Goal: Information Seeking & Learning: Find specific fact

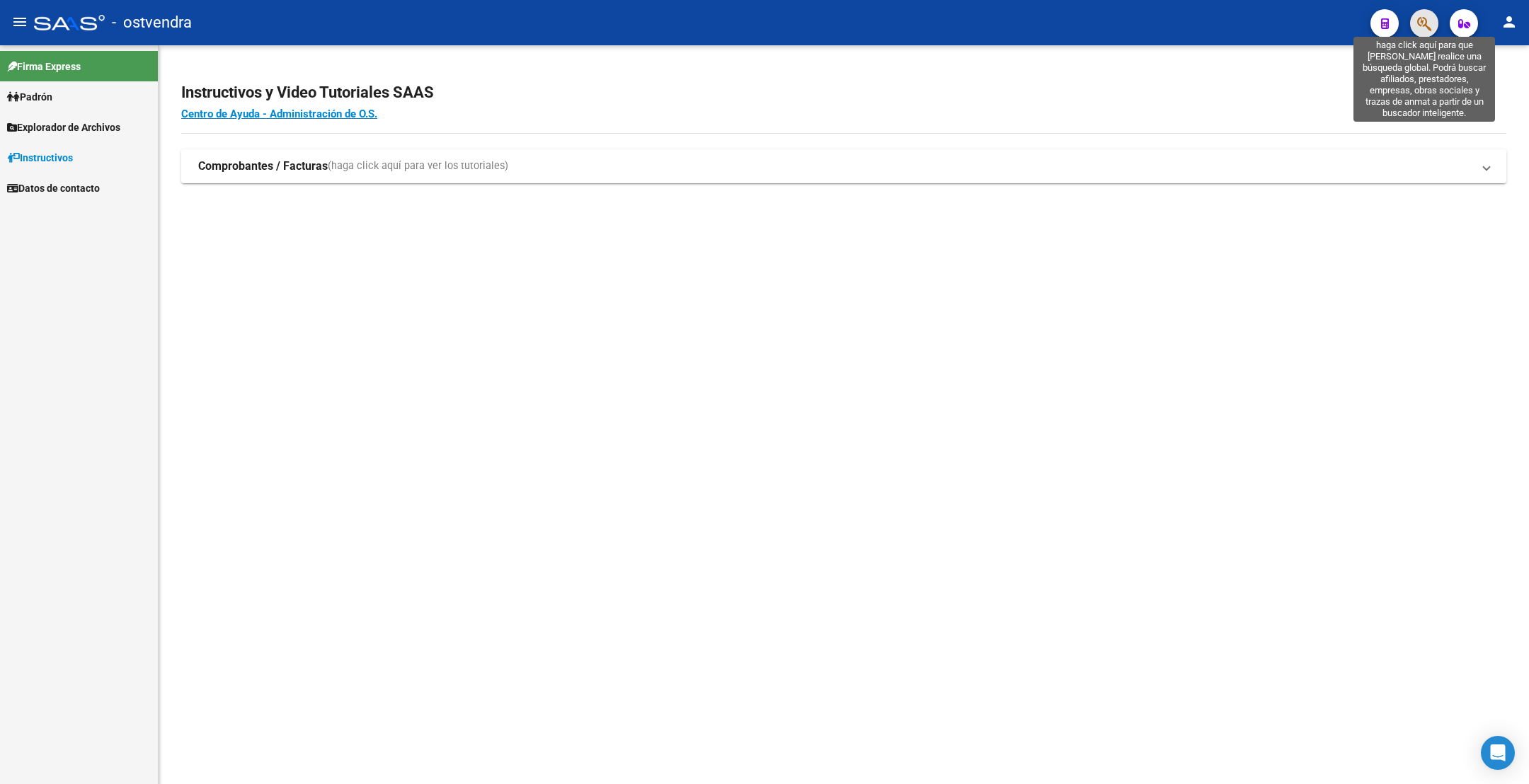
click at [1428, 25] on icon "button" at bounding box center [1425, 23] width 15 height 17
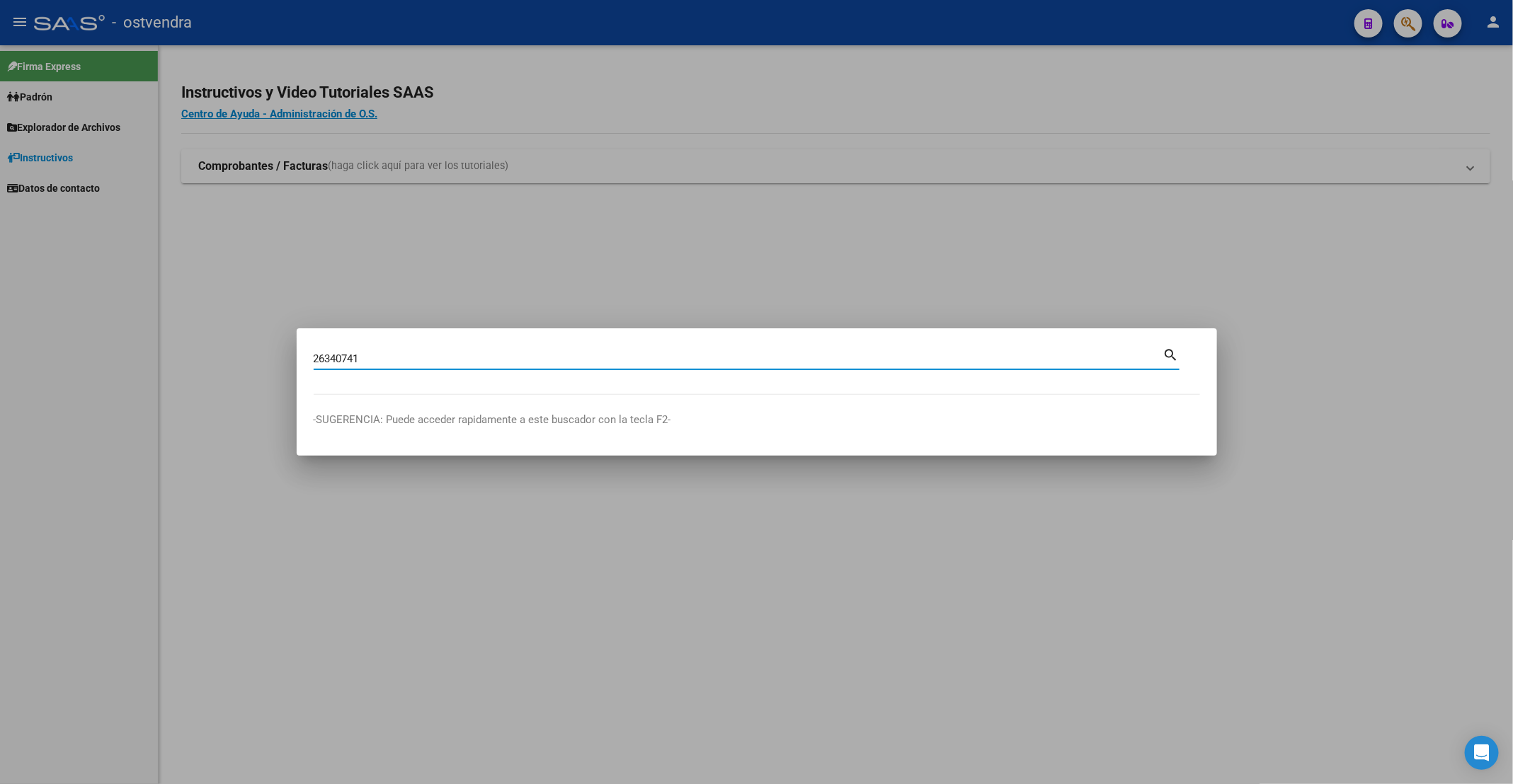
type input "26340741"
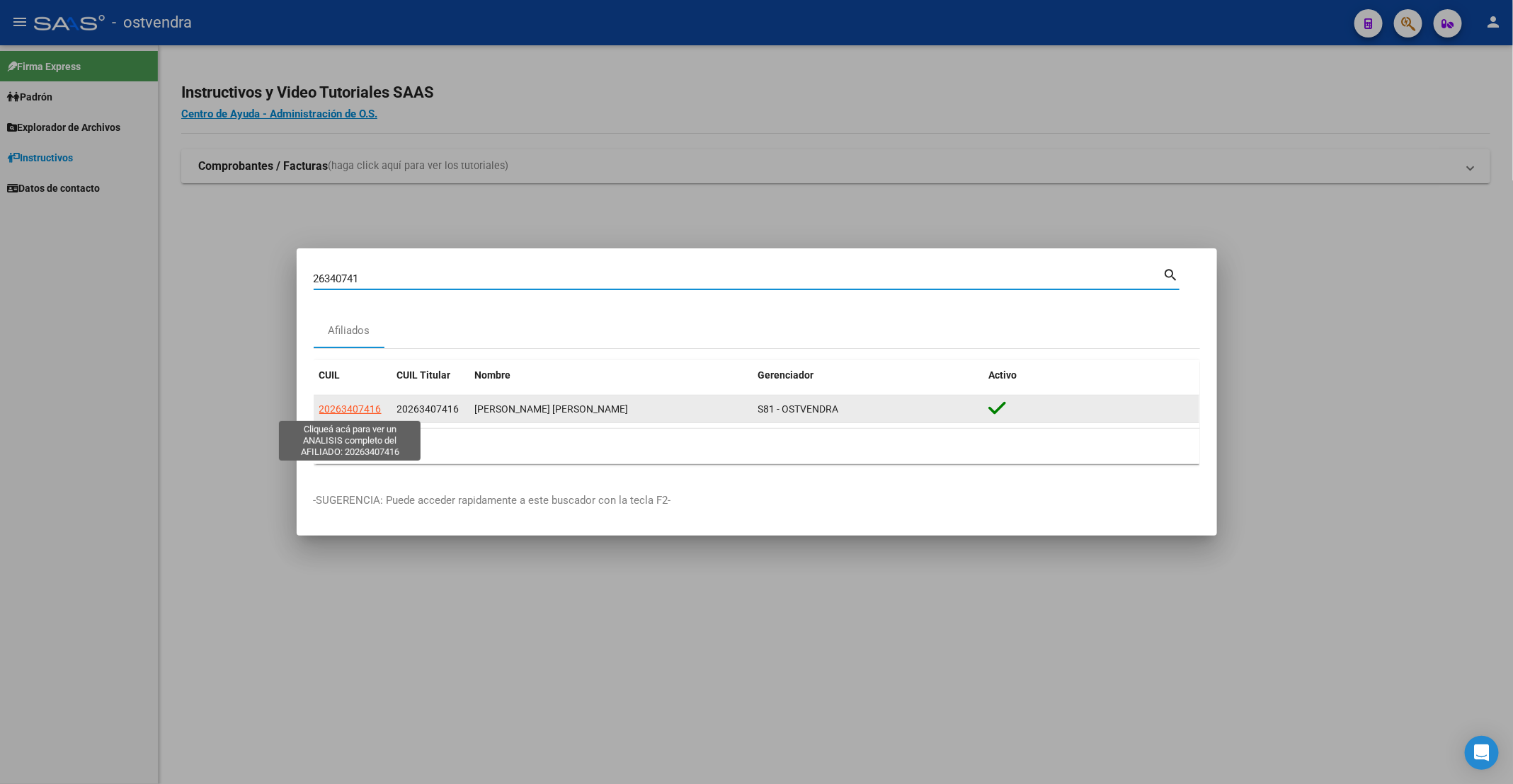
click at [347, 410] on span "20263407416" at bounding box center [351, 409] width 62 height 12
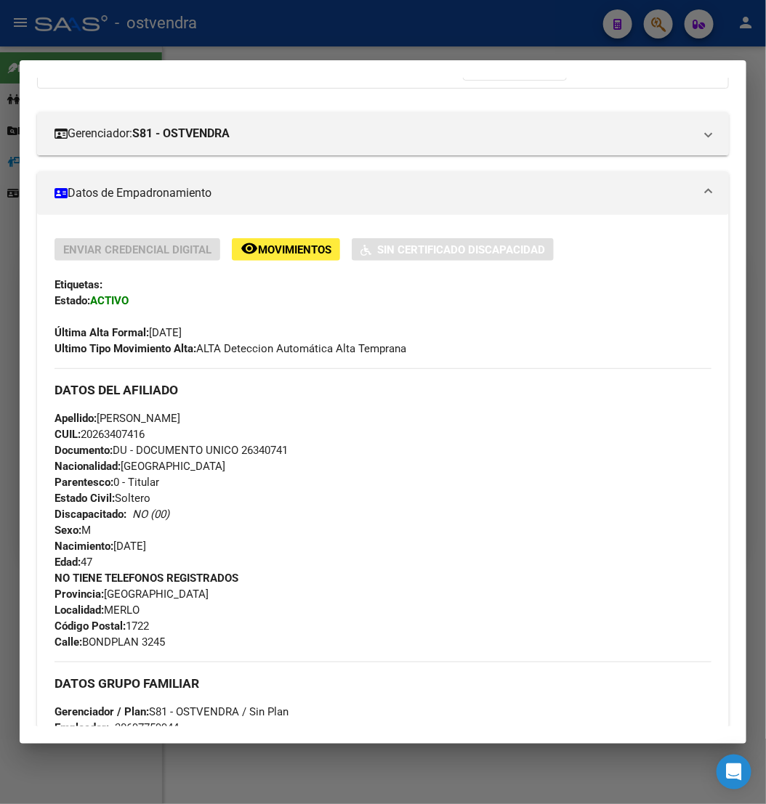
scroll to position [76, 0]
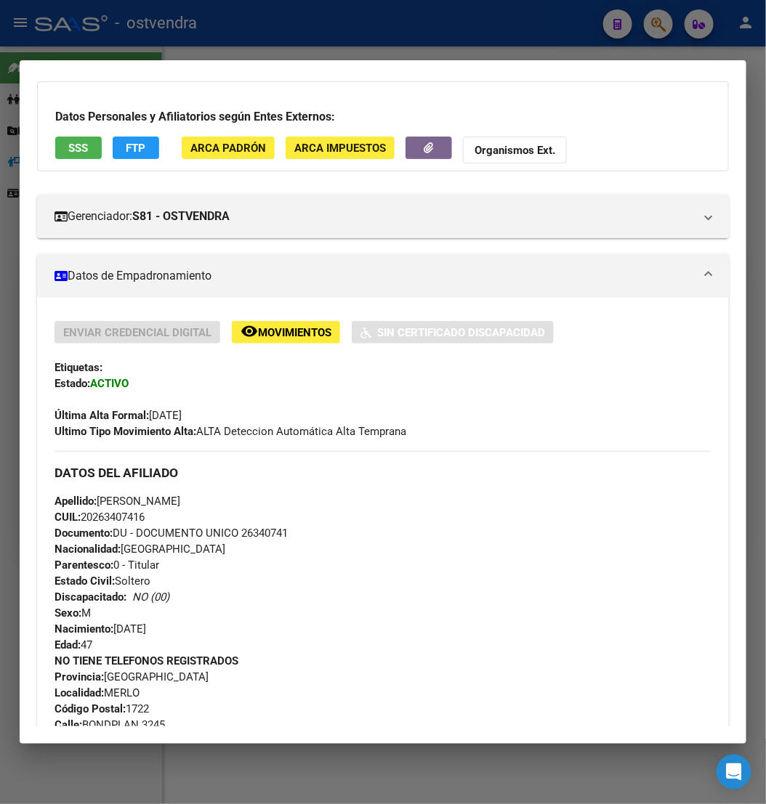
click at [116, 515] on span "CUIL: 20263407416" at bounding box center [99, 517] width 90 height 13
copy span "20263407416"
drag, startPoint x: 103, startPoint y: 498, endPoint x: 220, endPoint y: 515, distance: 118.3
click at [135, 503] on span "Apellido: [PERSON_NAME]" at bounding box center [117, 501] width 126 height 13
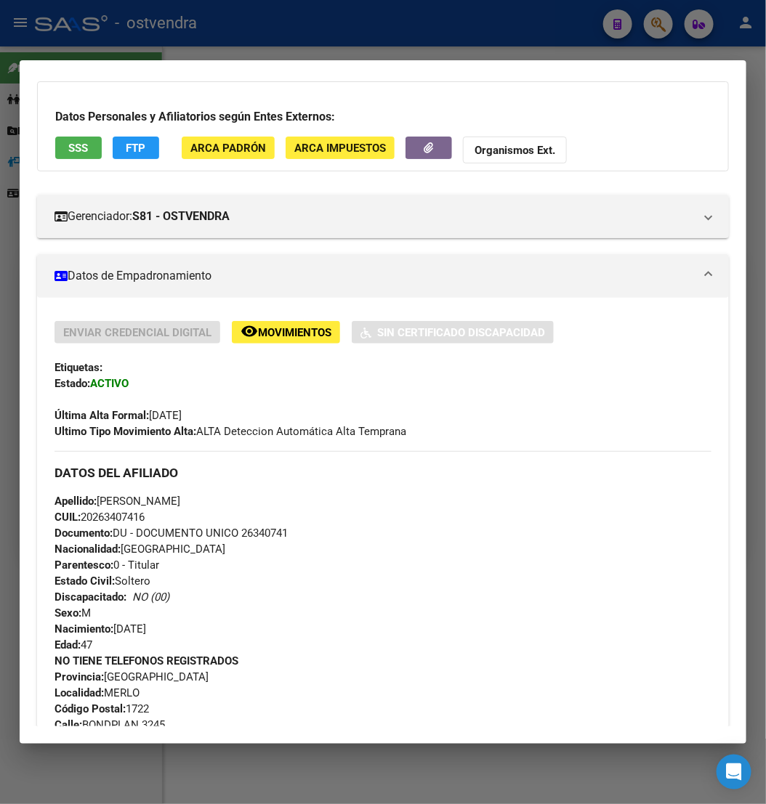
drag, startPoint x: 192, startPoint y: 504, endPoint x: 260, endPoint y: 506, distance: 68.3
click at [260, 506] on div "Apellido: [PERSON_NAME] CUIL: 20263407416 Documento: DU - DOCUMENTO UNICO 26340…" at bounding box center [382, 573] width 657 height 160
drag, startPoint x: 203, startPoint y: 511, endPoint x: 185, endPoint y: 511, distance: 17.4
click at [201, 511] on div "Apellido: [PERSON_NAME] CUIL: 20263407416 Documento: DU - DOCUMENTO UNICO 26340…" at bounding box center [382, 573] width 657 height 160
drag, startPoint x: 192, startPoint y: 499, endPoint x: 262, endPoint y: 503, distance: 69.9
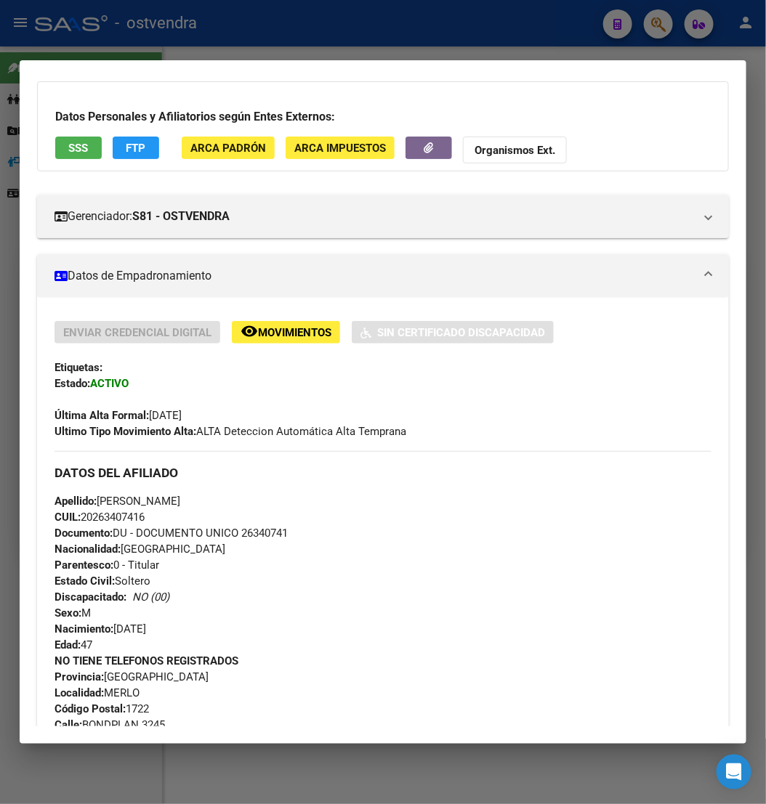
click at [262, 503] on div "Apellido: [PERSON_NAME] CUIL: 20263407416 Documento: DU - DOCUMENTO UNICO 26340…" at bounding box center [382, 573] width 657 height 160
copy span "[PERSON_NAME]"
drag, startPoint x: 102, startPoint y: 500, endPoint x: 183, endPoint y: 504, distance: 80.8
click at [180, 504] on span "Apellido: [PERSON_NAME]" at bounding box center [117, 501] width 126 height 13
copy span "[PERSON_NAME]"
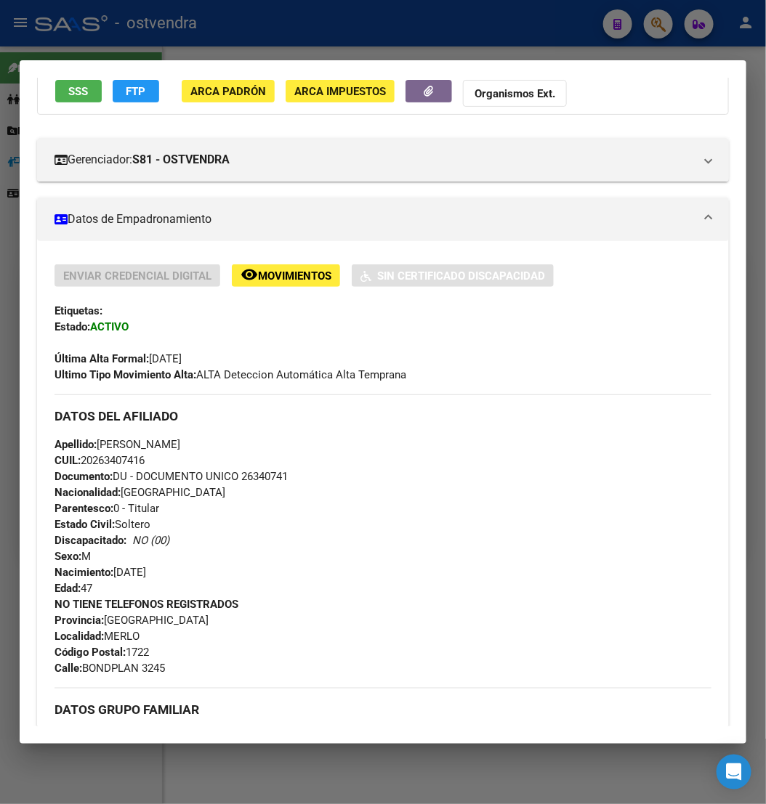
scroll to position [185, 0]
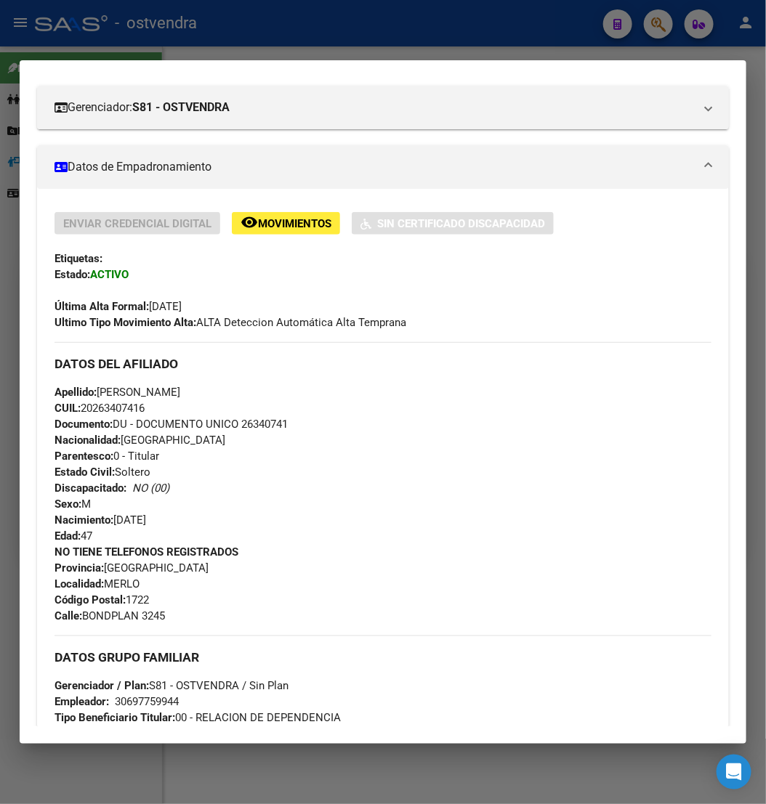
click at [488, 275] on div "Enviar Credencial Digital remove_red_eye Movimientos Sin Certificado Discapacid…" at bounding box center [382, 271] width 657 height 118
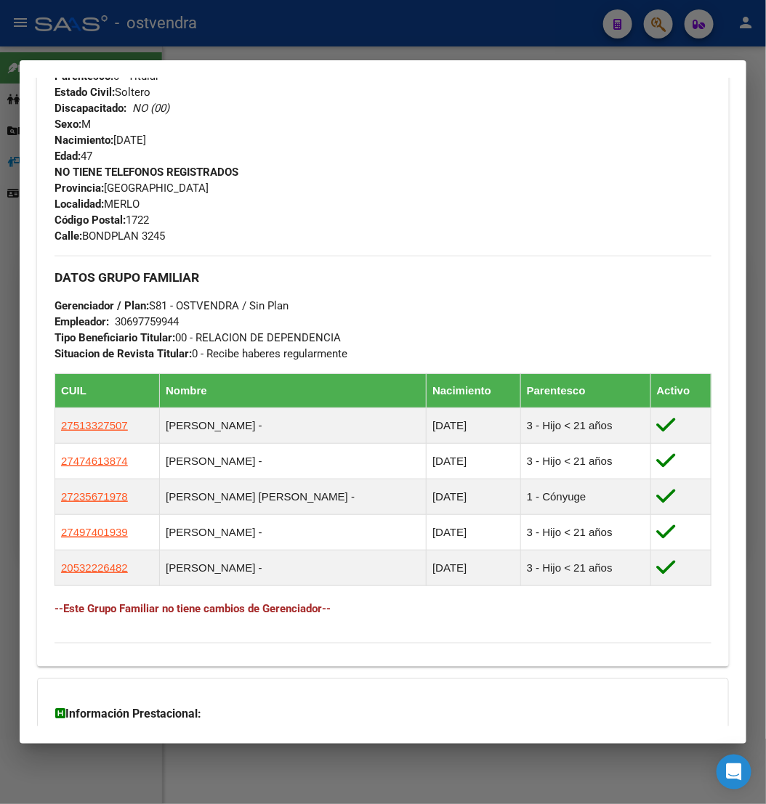
scroll to position [512, 0]
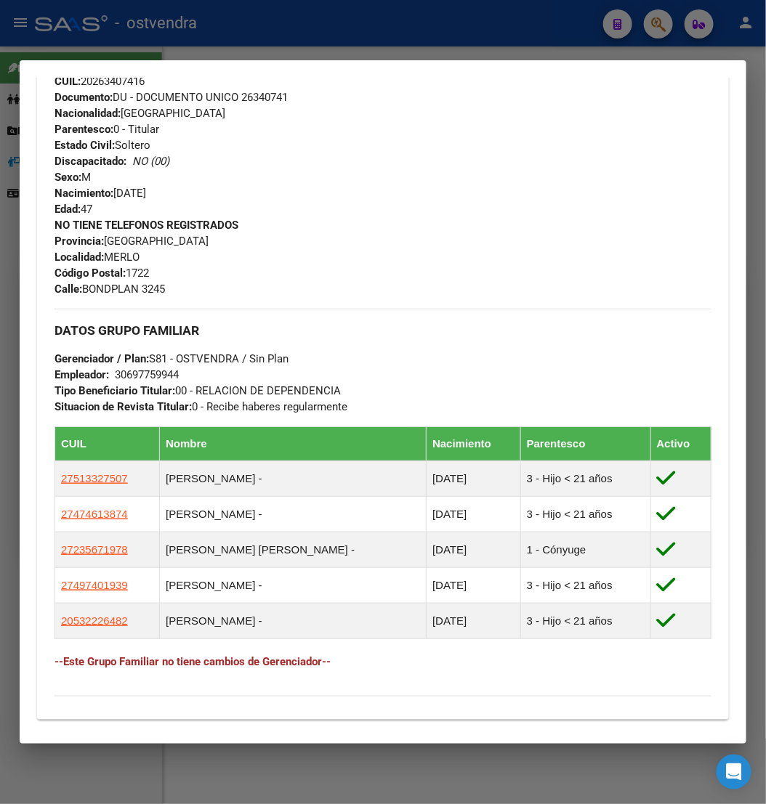
click at [116, 262] on span "Localidad: [PERSON_NAME]" at bounding box center [96, 257] width 85 height 13
copy span "MERLO"
click at [543, 181] on div "Apellido: [PERSON_NAME] CUIL: 20263407416 Documento: DU - DOCUMENTO UNICO 26340…" at bounding box center [382, 137] width 657 height 160
click at [89, 288] on span "[STREET_ADDRESS]" at bounding box center [109, 289] width 110 height 13
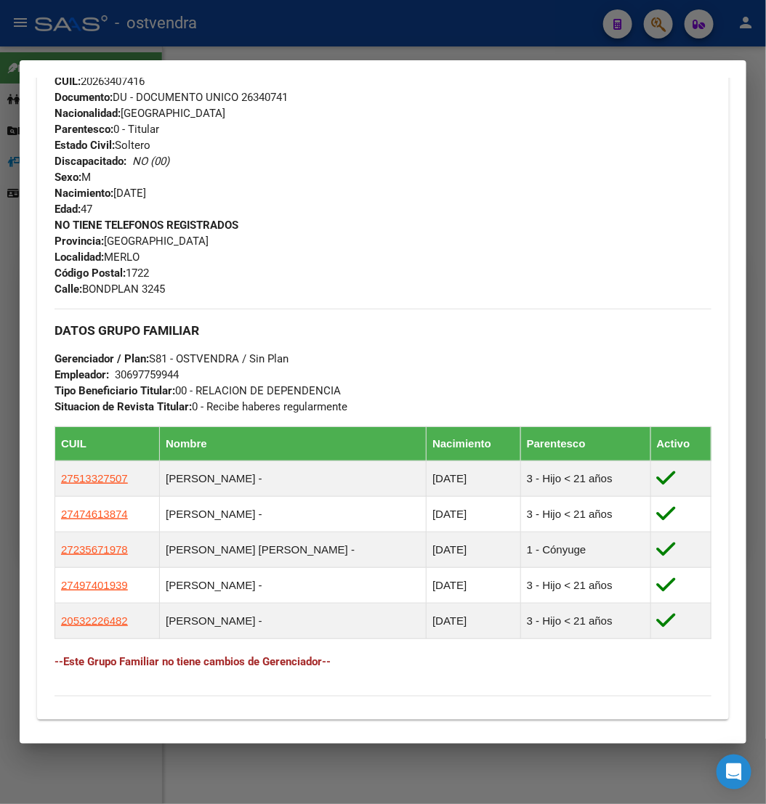
click at [89, 288] on span "[STREET_ADDRESS]" at bounding box center [109, 289] width 110 height 13
copy span "BONDPLAN"
click at [157, 283] on span "[STREET_ADDRESS]" at bounding box center [109, 289] width 110 height 13
click at [163, 288] on span "[STREET_ADDRESS]" at bounding box center [109, 289] width 110 height 13
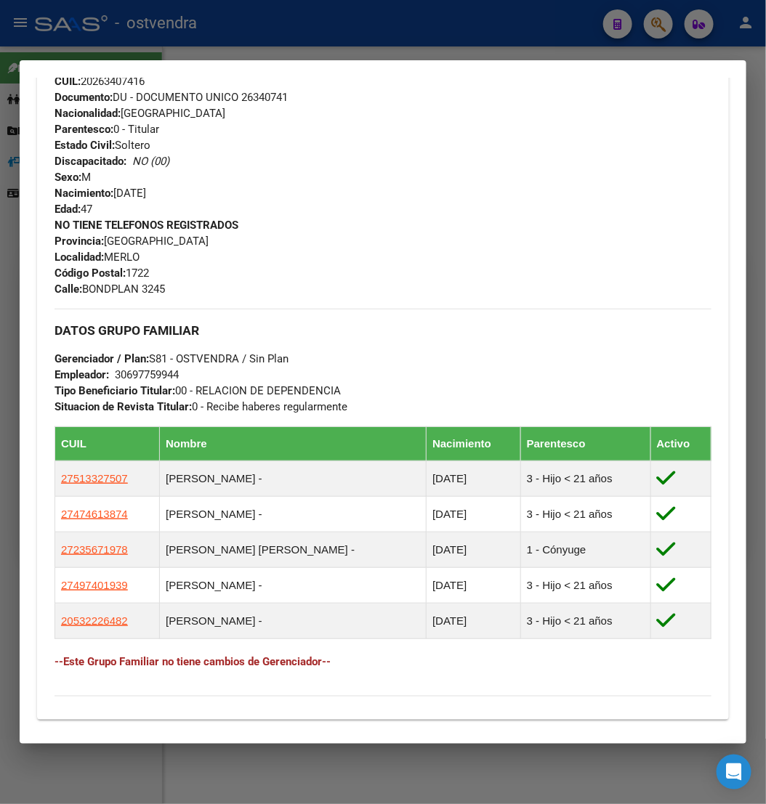
click at [163, 288] on span "[STREET_ADDRESS]" at bounding box center [109, 289] width 110 height 13
copy span "3245"
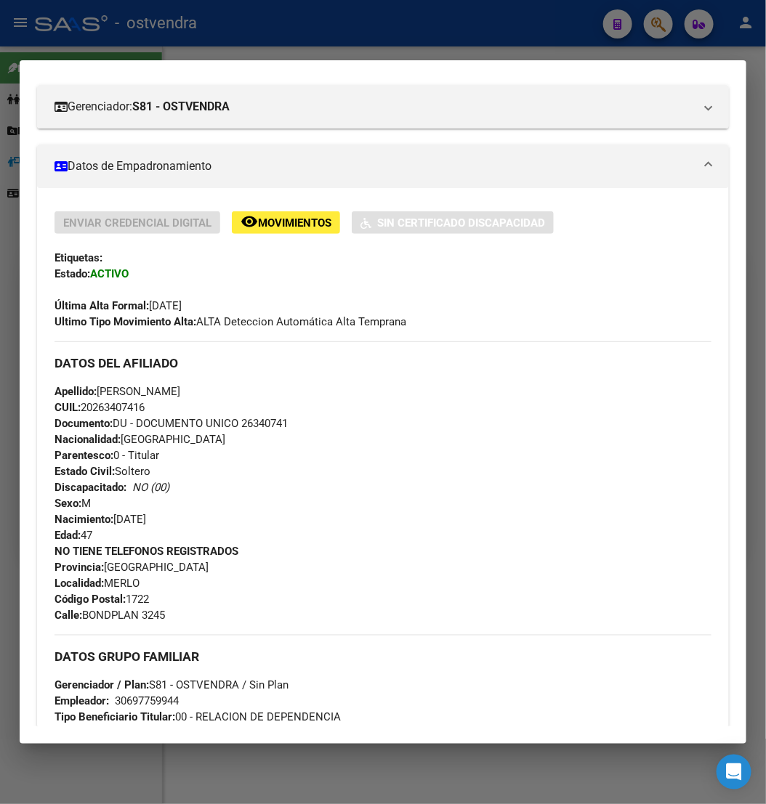
scroll to position [185, 0]
click at [365, 70] on mat-dialog-container "Análisis Afiliado - CUIL: 20263407416 DATOS PADRÓN ÁGIL: [PERSON_NAME] [PERSON_…" at bounding box center [383, 402] width 727 height 684
click at [109, 410] on span "CUIL: 20263407416" at bounding box center [99, 408] width 90 height 13
copy span "20263407416"
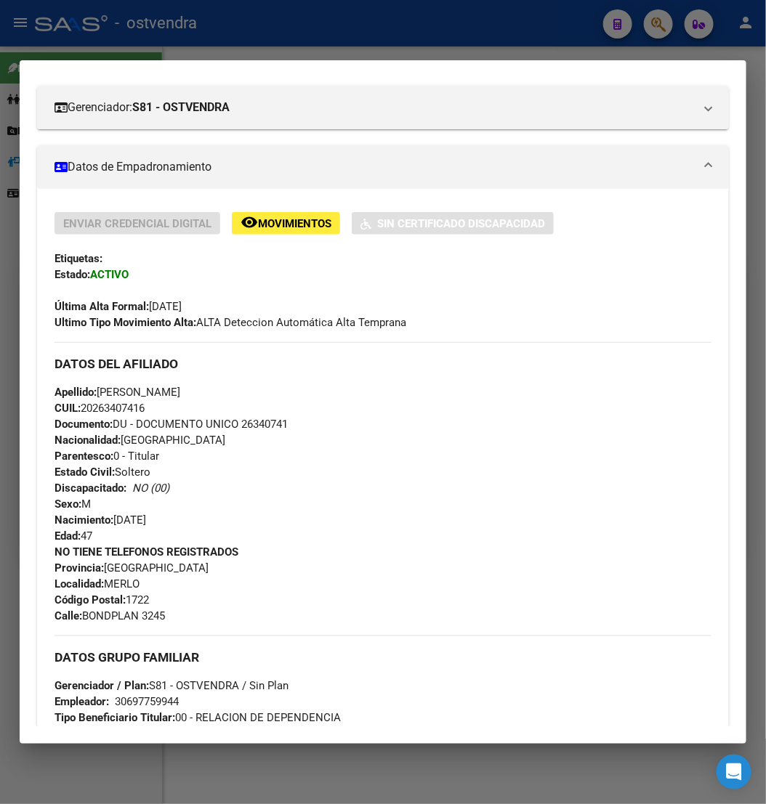
click at [523, 72] on mat-dialog-container "Análisis Afiliado - CUIL: 20263407416 DATOS PADRÓN ÁGIL: [PERSON_NAME] [PERSON_…" at bounding box center [383, 402] width 727 height 684
click at [488, 64] on mat-dialog-container "Análisis Afiliado - CUIL: 20263407416 DATOS PADRÓN ÁGIL: [PERSON_NAME] [PERSON_…" at bounding box center [383, 402] width 727 height 684
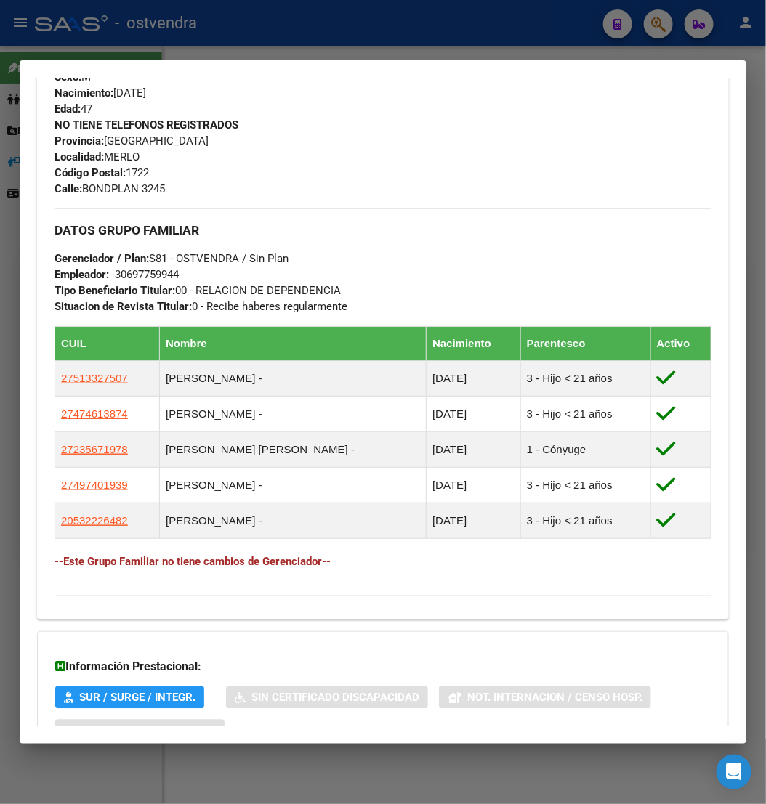
scroll to position [621, 0]
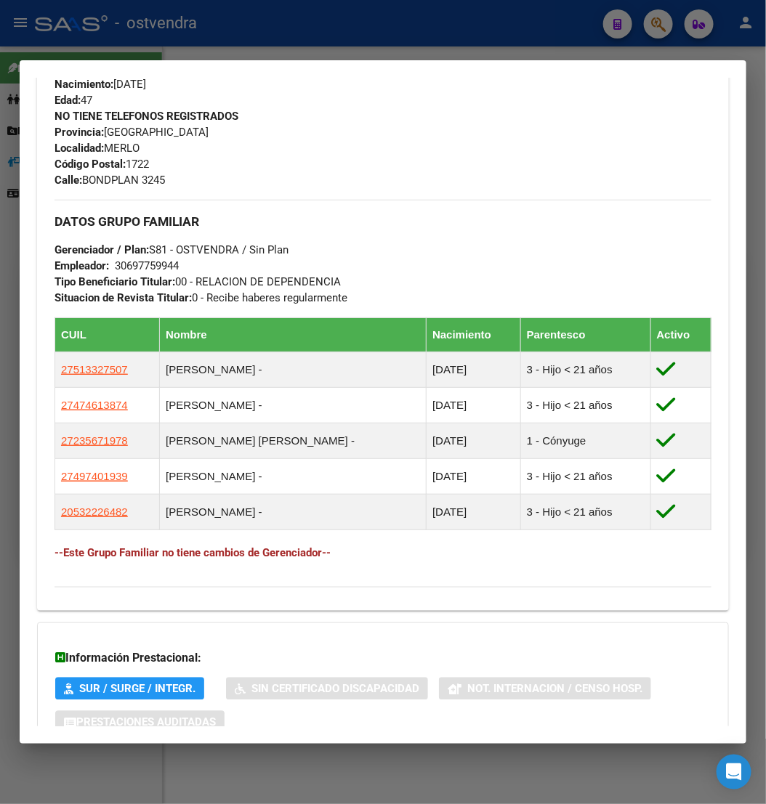
click at [476, 561] on h4 "--Este Grupo Familiar no tiene cambios de Gerenciador--" at bounding box center [382, 553] width 657 height 16
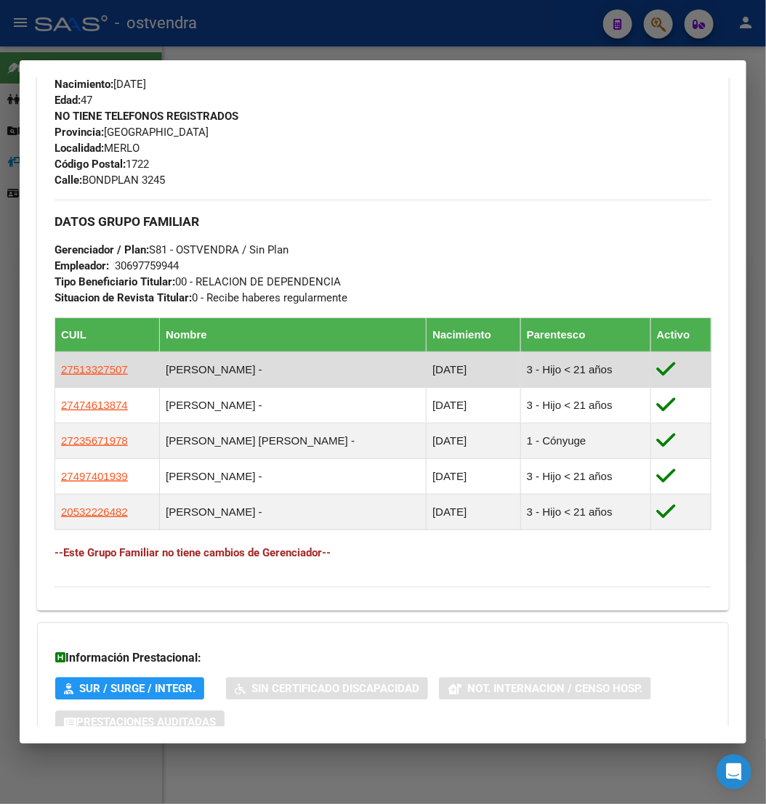
drag, startPoint x: 54, startPoint y: 369, endPoint x: 131, endPoint y: 375, distance: 76.5
click at [131, 375] on td "27513327507" at bounding box center [107, 370] width 105 height 36
copy span "27513327507"
drag, startPoint x: 201, startPoint y: 368, endPoint x: 256, endPoint y: 368, distance: 55.2
click at [256, 368] on td "[PERSON_NAME] -" at bounding box center [293, 370] width 267 height 36
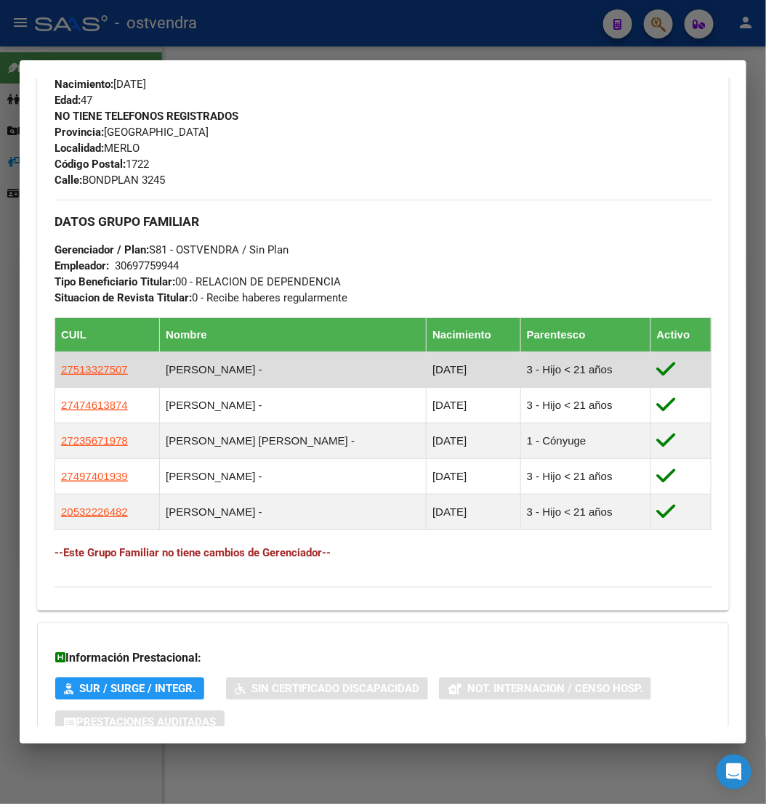
copy td "[PERSON_NAME]"
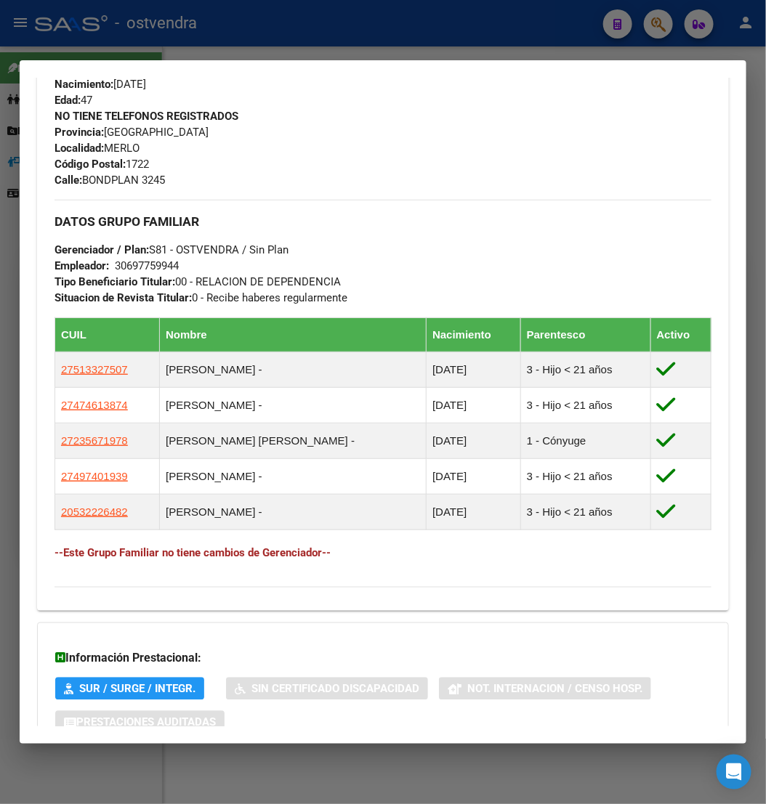
click at [506, 83] on div "Apellido: [PERSON_NAME] CUIL: 20263407416 Documento: DU - DOCUMENTO UNICO 26340…" at bounding box center [382, 28] width 657 height 160
click at [347, 81] on div "Apellido: [PERSON_NAME] CUIL: 20263407416 Documento: DU - DOCUMENTO UNICO 26340…" at bounding box center [382, 28] width 657 height 160
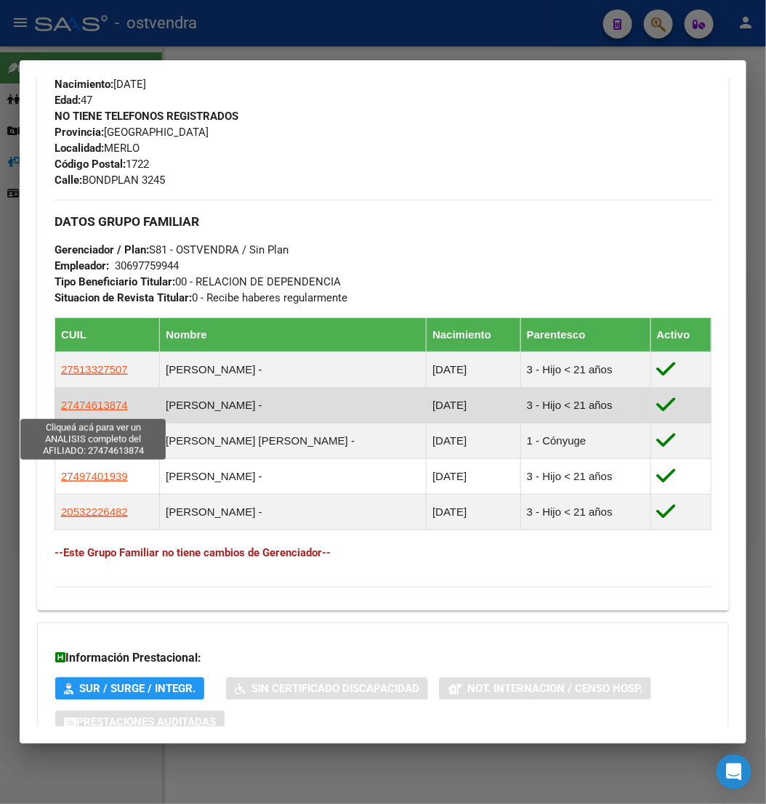
drag, startPoint x: 50, startPoint y: 406, endPoint x: 100, endPoint y: 410, distance: 50.3
click at [100, 410] on div "Enviar Credencial Digital remove_red_eye Movimientos Sin Certificado Discapacid…" at bounding box center [383, 187] width 692 height 823
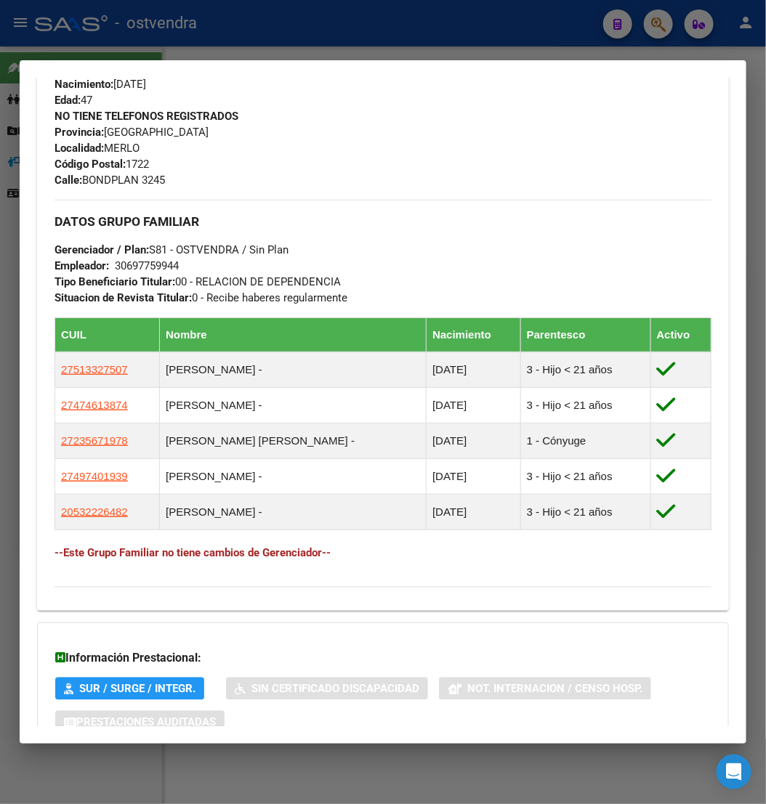
click at [18, 410] on div at bounding box center [383, 402] width 766 height 804
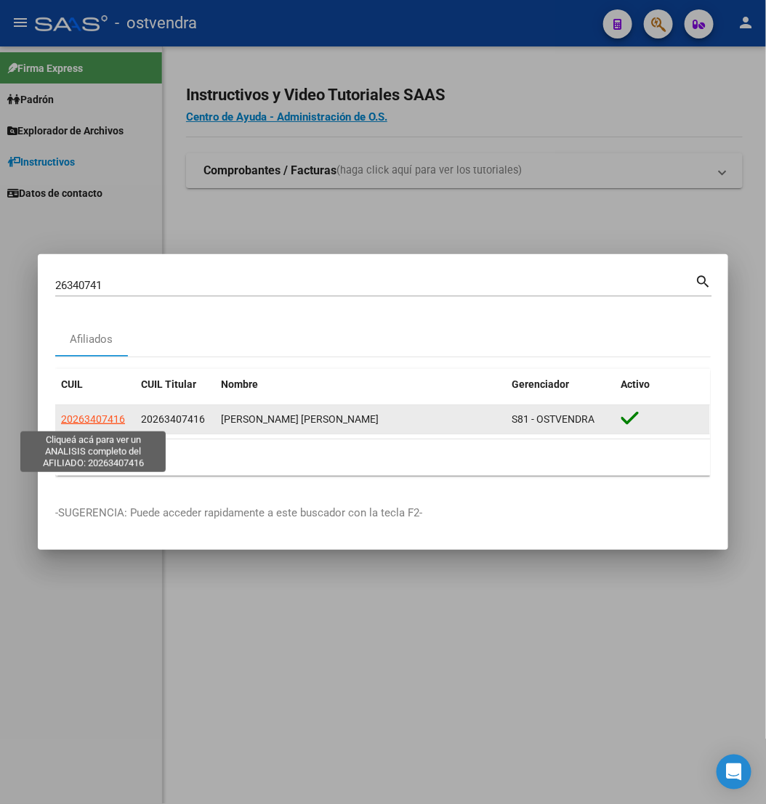
click at [98, 424] on span "20263407416" at bounding box center [93, 419] width 64 height 12
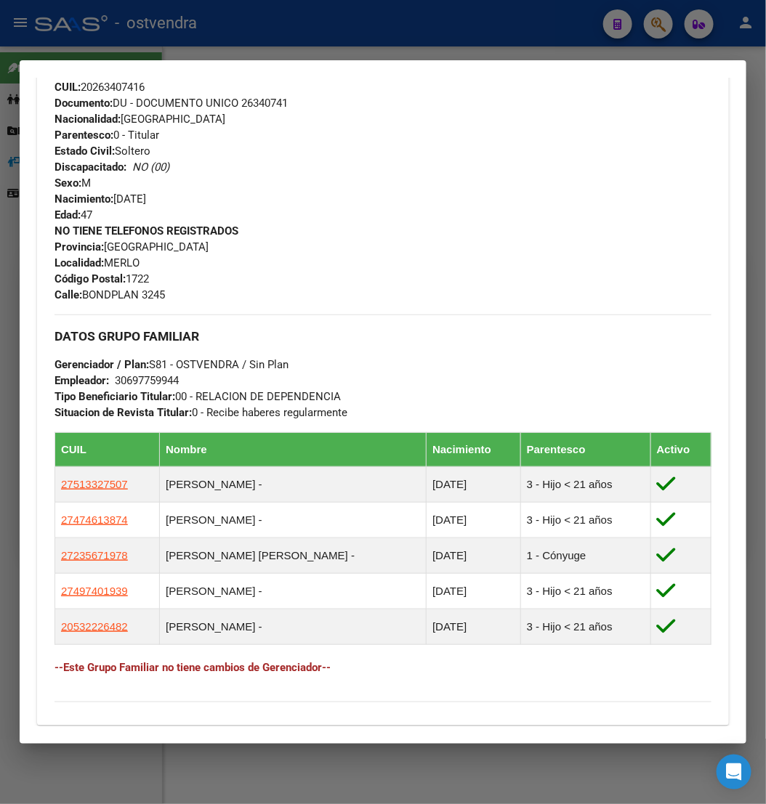
scroll to position [545, 0]
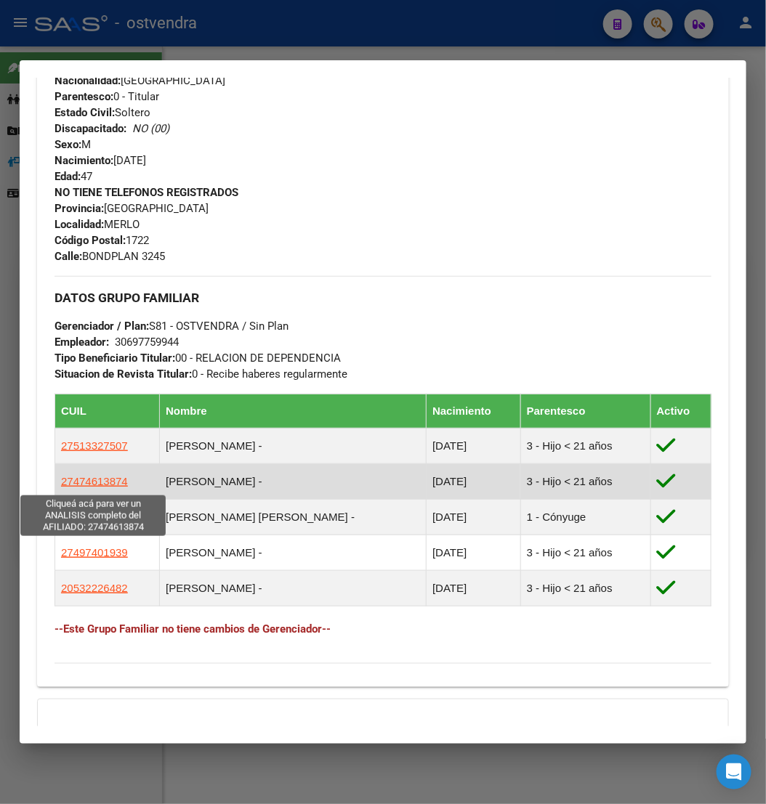
drag, startPoint x: 49, startPoint y: 484, endPoint x: 103, endPoint y: 484, distance: 54.5
click at [103, 484] on div "Enviar Credencial Digital remove_red_eye Movimientos Sin Certificado Discapacid…" at bounding box center [383, 264] width 692 height 823
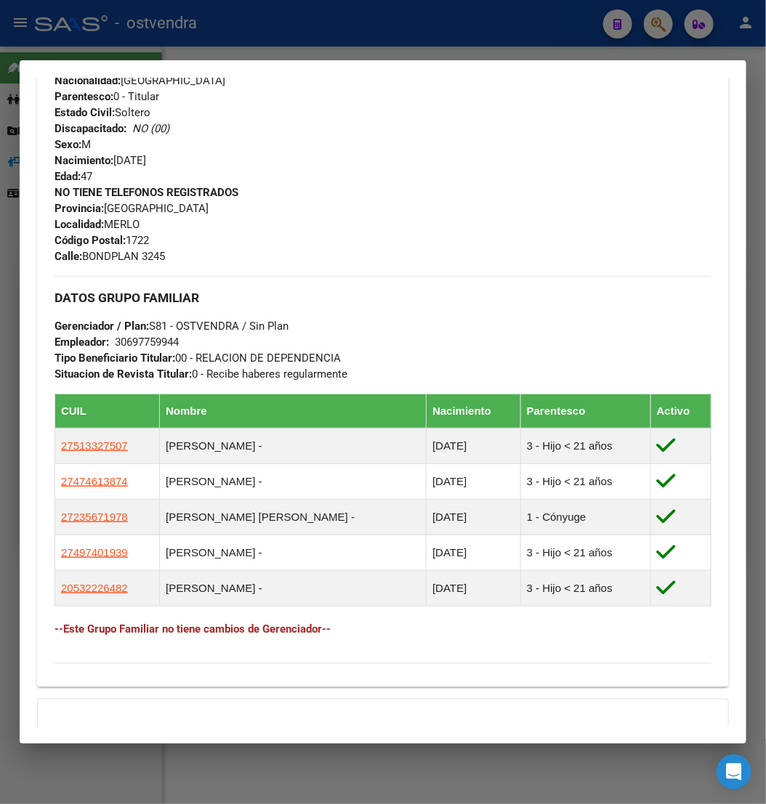
click at [23, 484] on mat-dialog-content "Análisis Afiliado - CUIL: 20263407416 DATOS PADRÓN ÁGIL: [PERSON_NAME] [PERSON_…" at bounding box center [383, 402] width 727 height 649
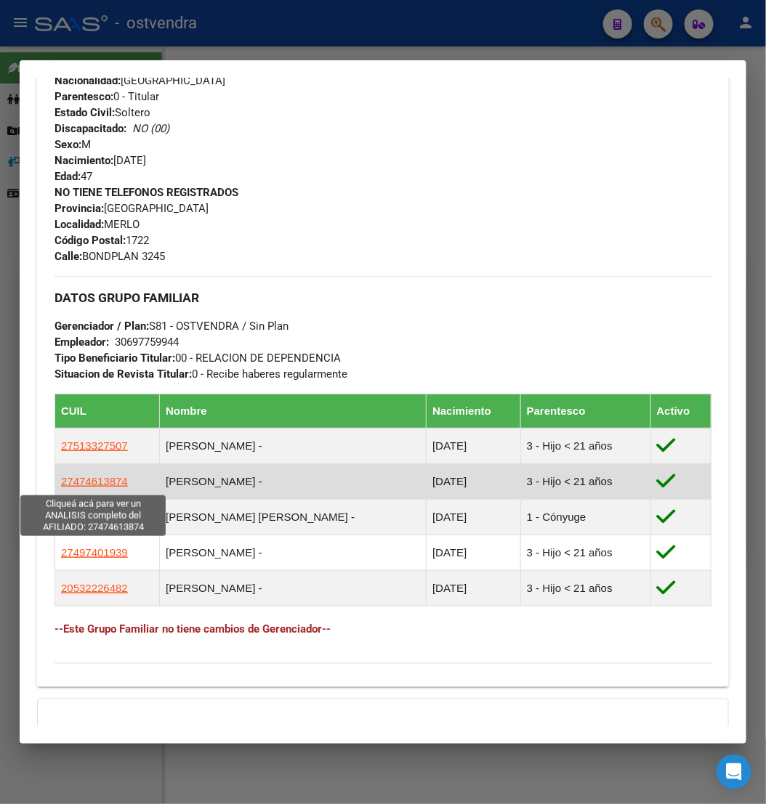
drag, startPoint x: 129, startPoint y: 486, endPoint x: 62, endPoint y: 488, distance: 67.6
click at [62, 488] on td "27474613874" at bounding box center [107, 482] width 105 height 36
copy span "27474613874"
drag, startPoint x: 170, startPoint y: 484, endPoint x: 196, endPoint y: 484, distance: 26.2
click at [196, 484] on td "[PERSON_NAME] -" at bounding box center [293, 482] width 267 height 36
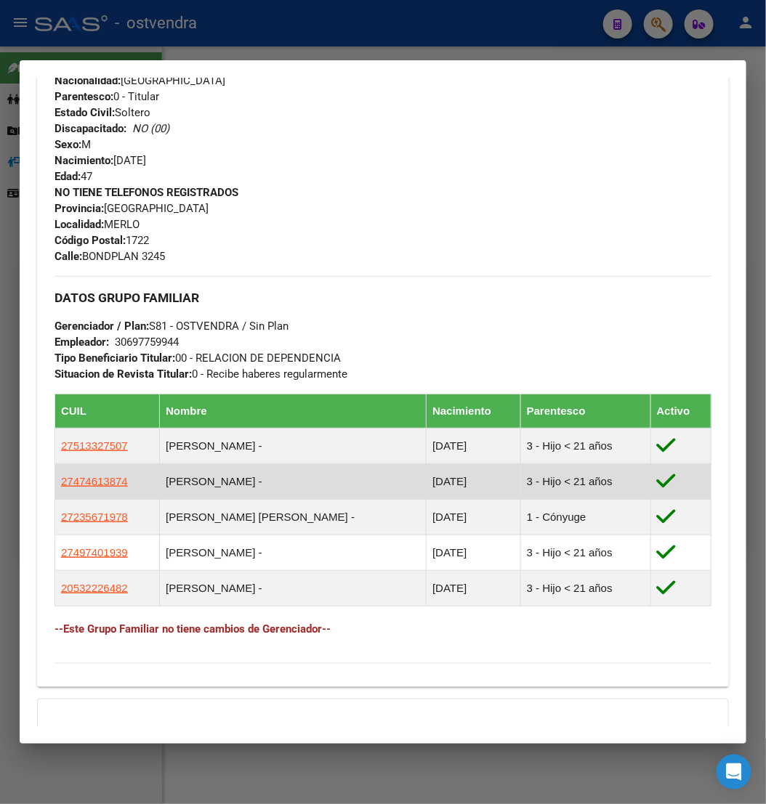
drag, startPoint x: 203, startPoint y: 482, endPoint x: 304, endPoint y: 487, distance: 101.1
click at [304, 487] on td "[PERSON_NAME] -" at bounding box center [293, 482] width 267 height 36
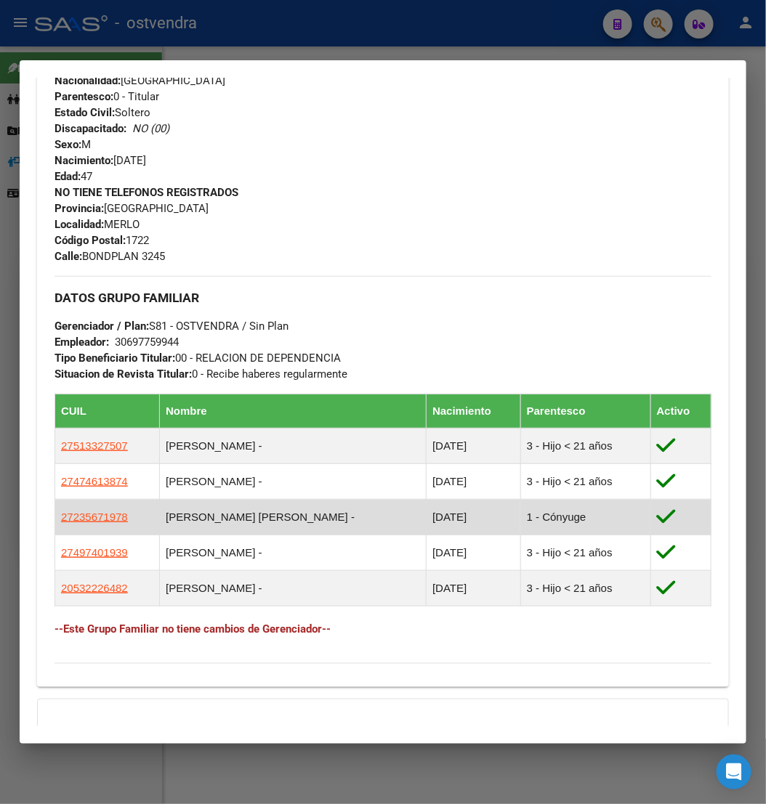
drag, startPoint x: 136, startPoint y: 519, endPoint x: 60, endPoint y: 519, distance: 76.3
click at [60, 519] on td "27235671978" at bounding box center [107, 518] width 105 height 36
drag, startPoint x: 166, startPoint y: 521, endPoint x: 217, endPoint y: 527, distance: 51.3
click at [217, 527] on td "[PERSON_NAME] [PERSON_NAME] -" at bounding box center [293, 518] width 267 height 36
drag, startPoint x: 293, startPoint y: 521, endPoint x: 221, endPoint y: 521, distance: 71.9
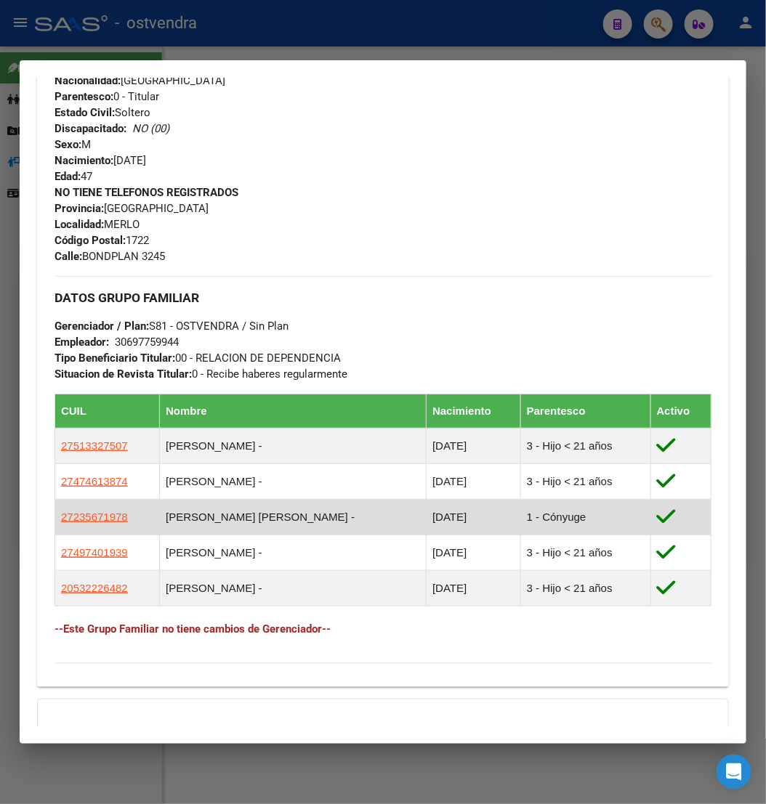
click at [221, 521] on td "[PERSON_NAME] [PERSON_NAME] -" at bounding box center [293, 518] width 267 height 36
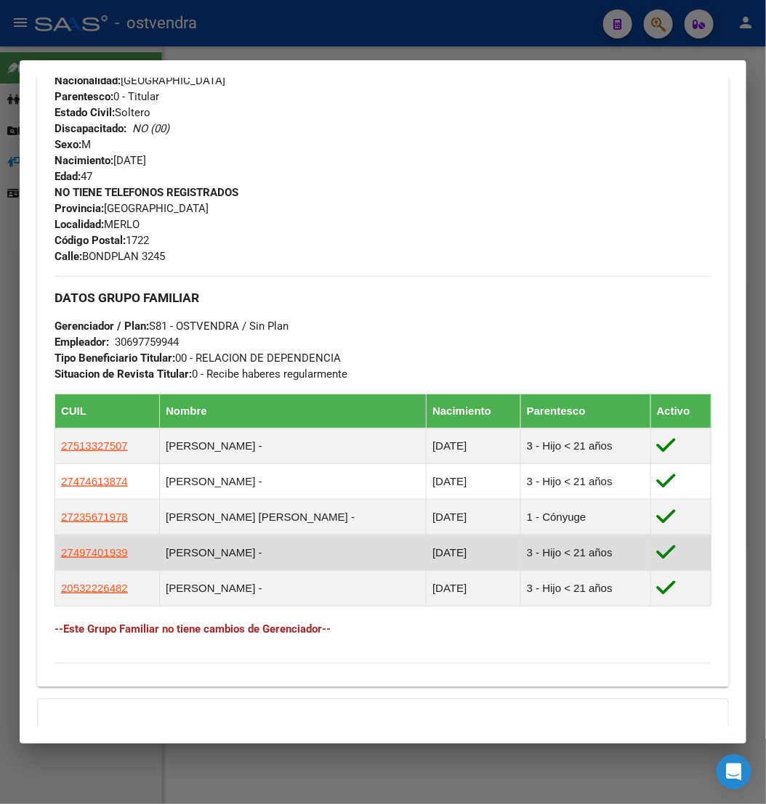
drag, startPoint x: 123, startPoint y: 562, endPoint x: 59, endPoint y: 561, distance: 64.0
click at [59, 561] on td "27497401939" at bounding box center [107, 553] width 105 height 36
drag, startPoint x: 172, startPoint y: 559, endPoint x: 196, endPoint y: 559, distance: 24.0
click at [196, 559] on td "[PERSON_NAME] -" at bounding box center [293, 553] width 267 height 36
drag, startPoint x: 203, startPoint y: 557, endPoint x: 290, endPoint y: 557, distance: 87.2
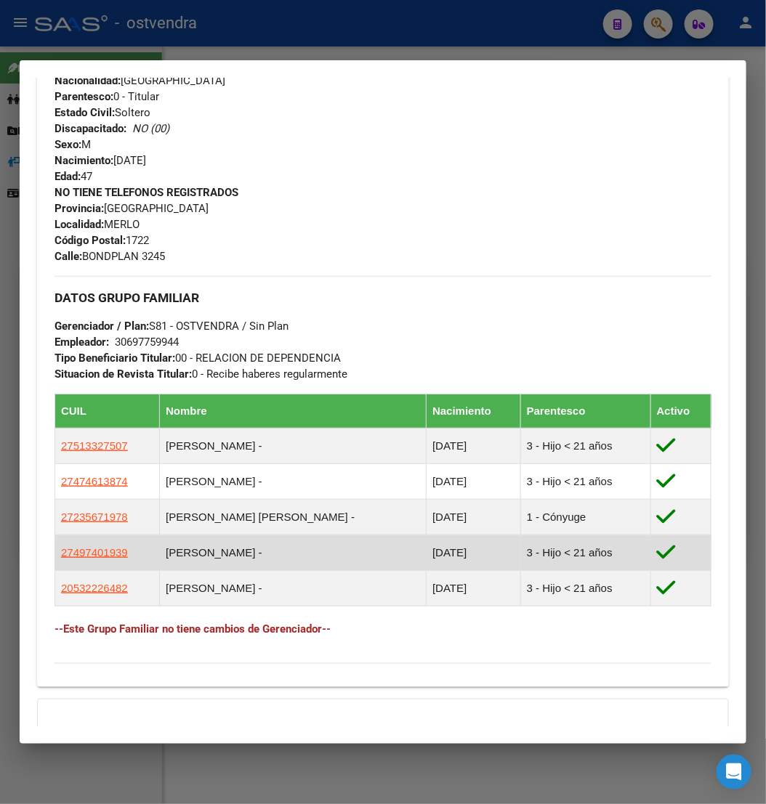
click at [290, 557] on td "[PERSON_NAME] -" at bounding box center [293, 553] width 267 height 36
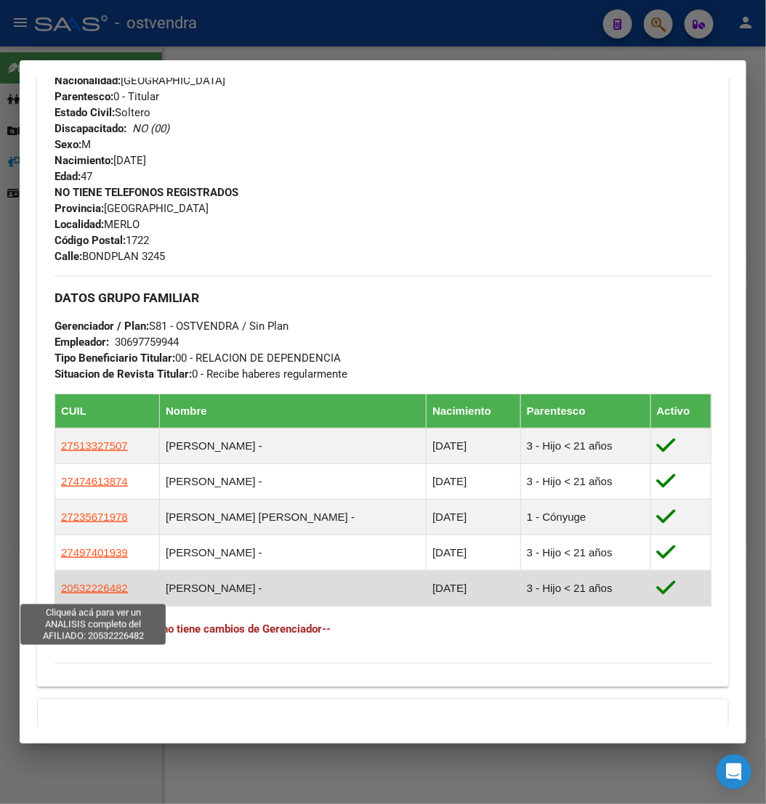
drag, startPoint x: 133, startPoint y: 597, endPoint x: 61, endPoint y: 596, distance: 71.9
click at [61, 596] on td "20532226482" at bounding box center [107, 589] width 105 height 36
click at [197, 602] on td "[PERSON_NAME] -" at bounding box center [293, 589] width 267 height 36
click at [208, 589] on td "[PERSON_NAME] -" at bounding box center [293, 589] width 267 height 36
